Goal: Task Accomplishment & Management: Manage account settings

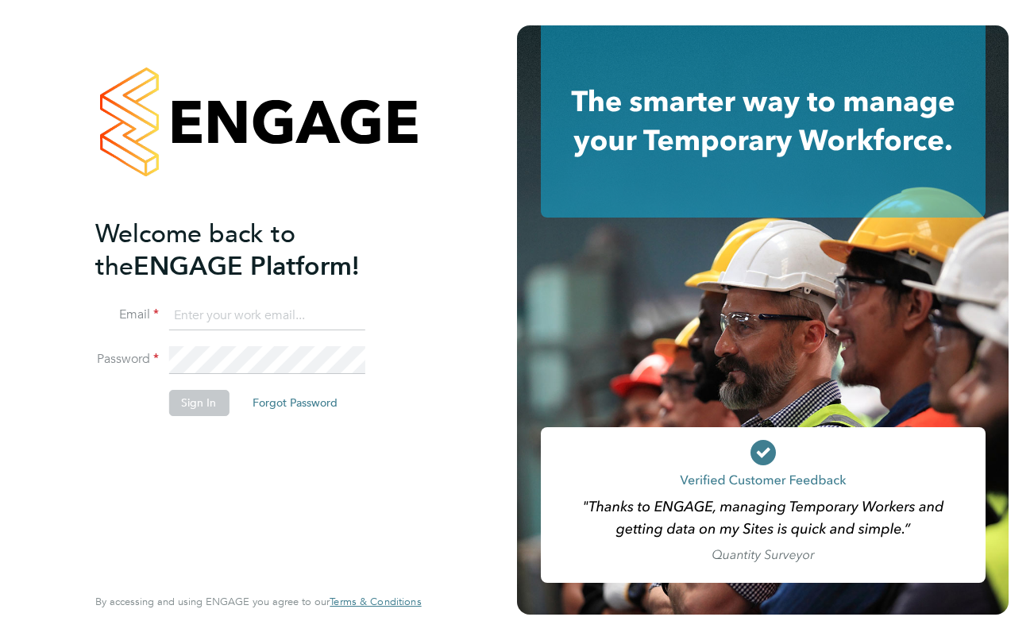
type input "harry.ford@eximius.com"
click at [195, 405] on button "Sign In" at bounding box center [198, 402] width 60 height 25
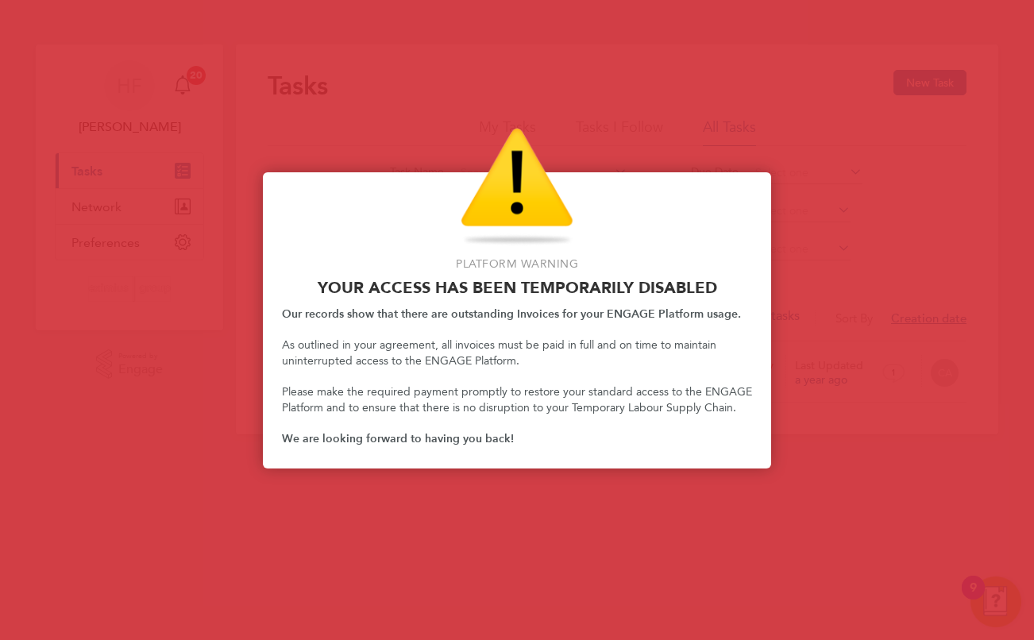
click at [310, 79] on div at bounding box center [517, 320] width 1034 height 640
